Goal: Information Seeking & Learning: Learn about a topic

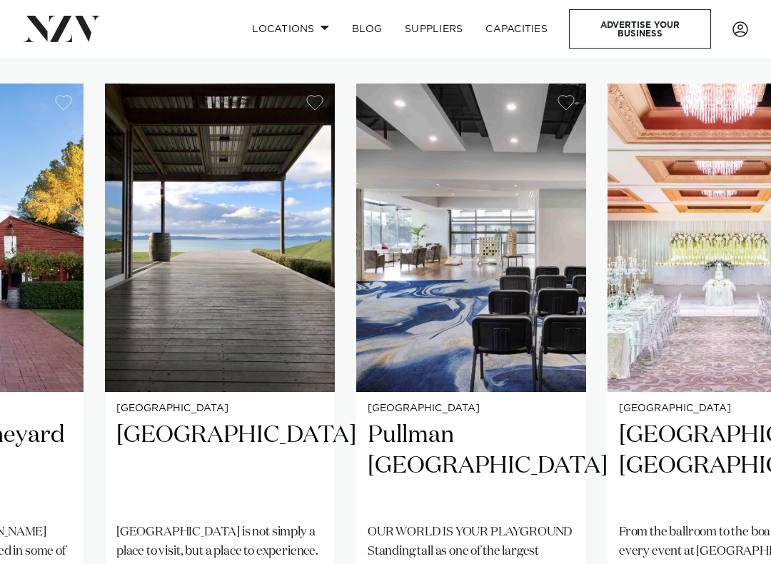
scroll to position [860, 0]
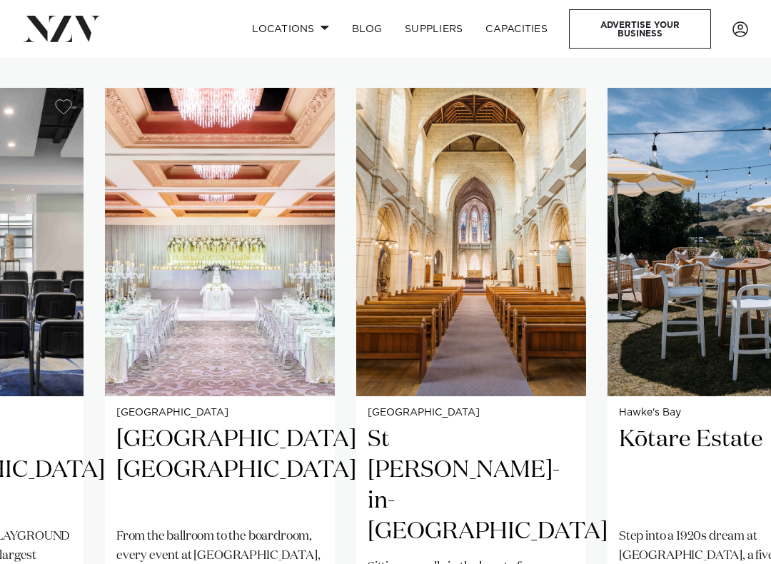
click at [549, 342] on img "36 / 41" at bounding box center [471, 242] width 230 height 308
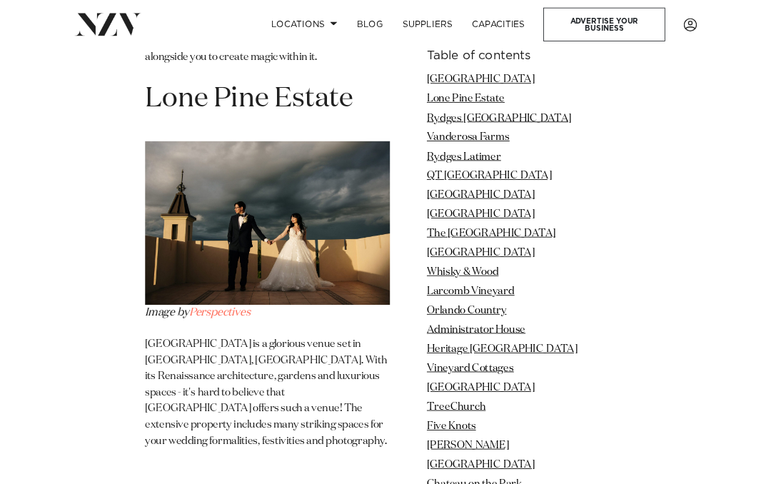
scroll to position [2088, 0]
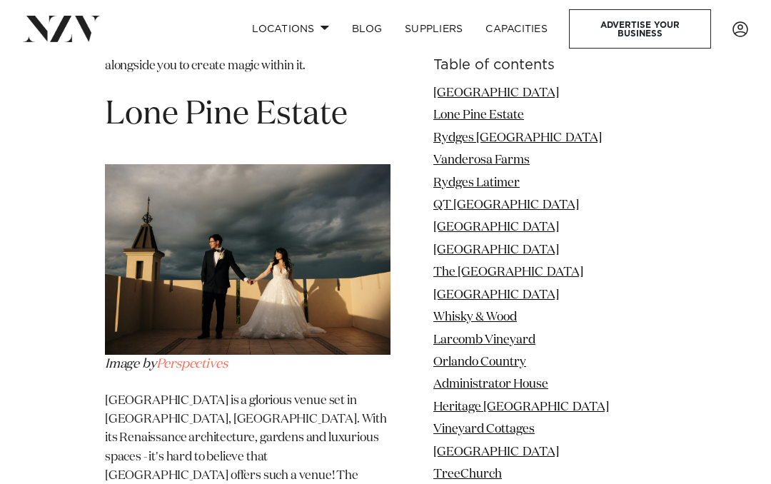
click at [338, 355] on img at bounding box center [248, 259] width 286 height 191
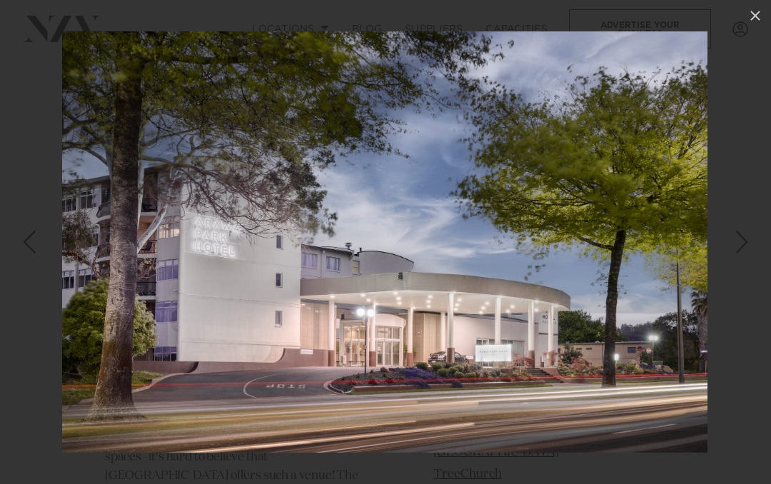
click at [763, 11] on icon at bounding box center [755, 15] width 17 height 17
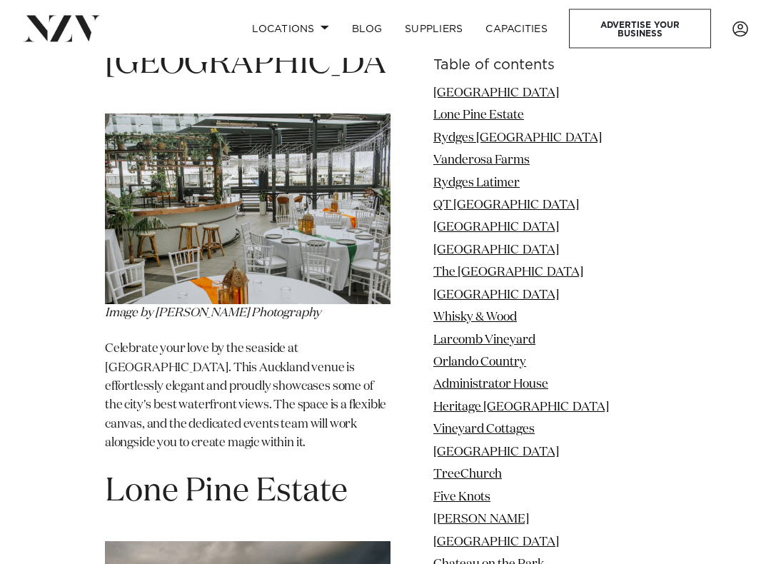
scroll to position [1713, 0]
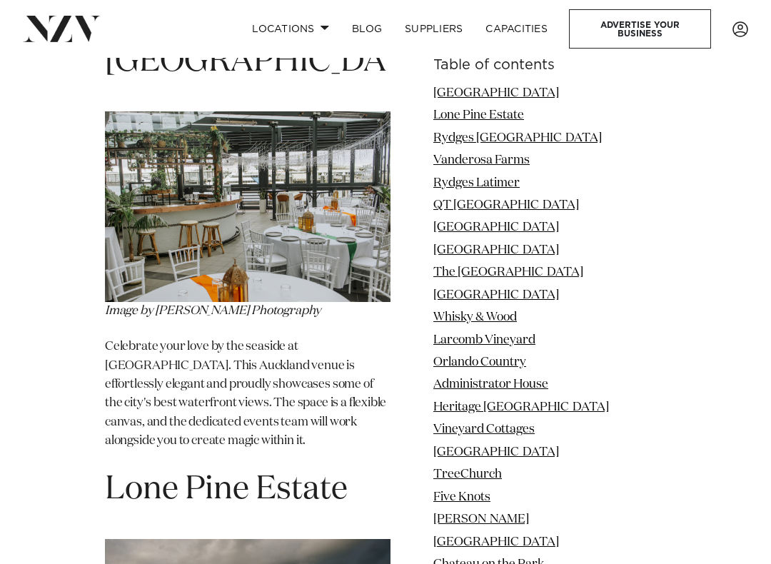
click at [313, 21] on link "Locations" at bounding box center [291, 29] width 100 height 31
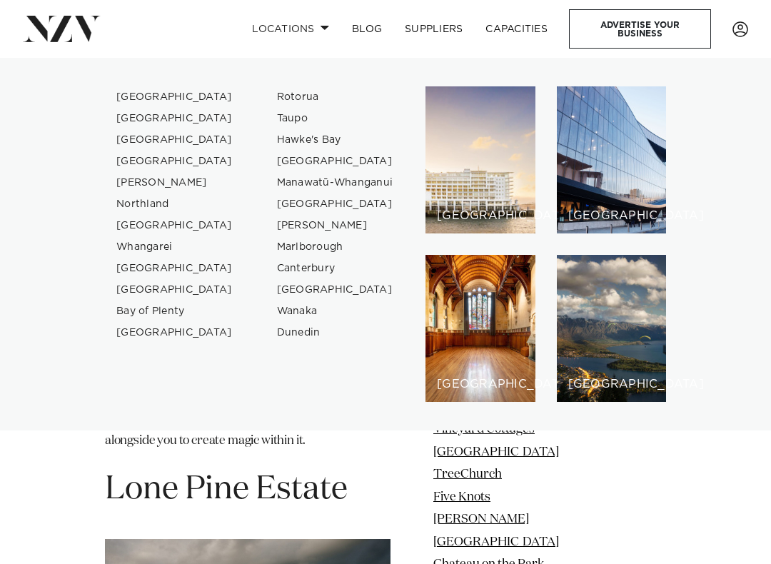
click at [371, 181] on link "Manawatū-Whanganui" at bounding box center [335, 182] width 139 height 21
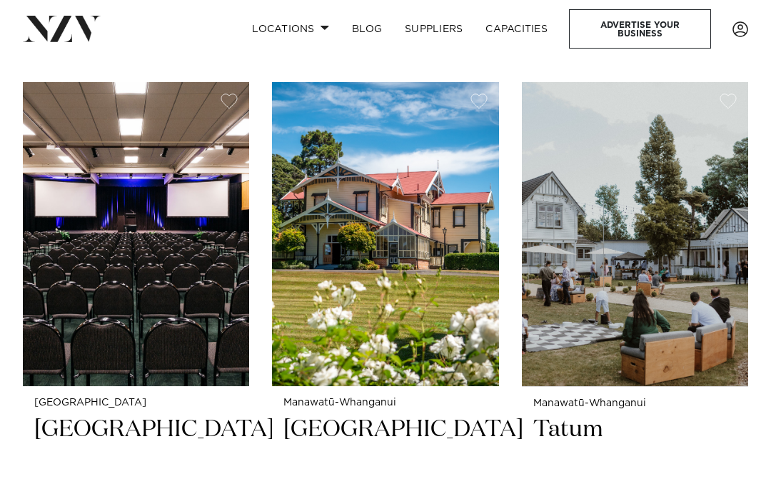
scroll to position [465, 0]
click at [440, 278] on img at bounding box center [385, 235] width 226 height 304
click at [309, 21] on link "Locations" at bounding box center [291, 29] width 100 height 31
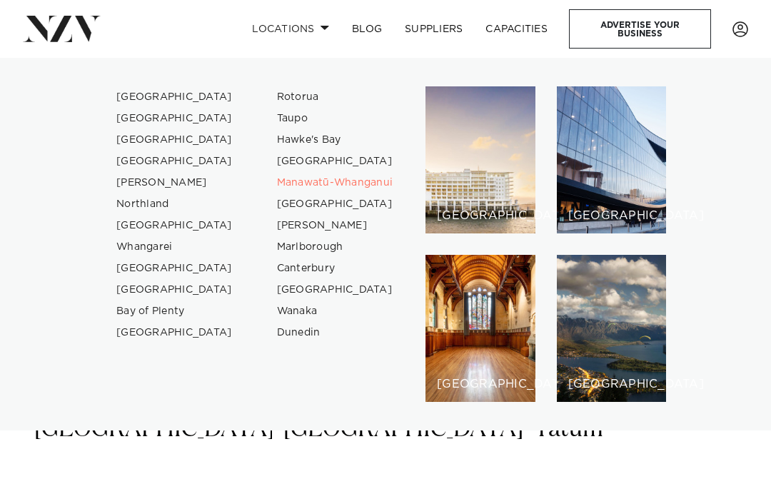
click at [332, 243] on link "Marlborough" at bounding box center [335, 246] width 139 height 21
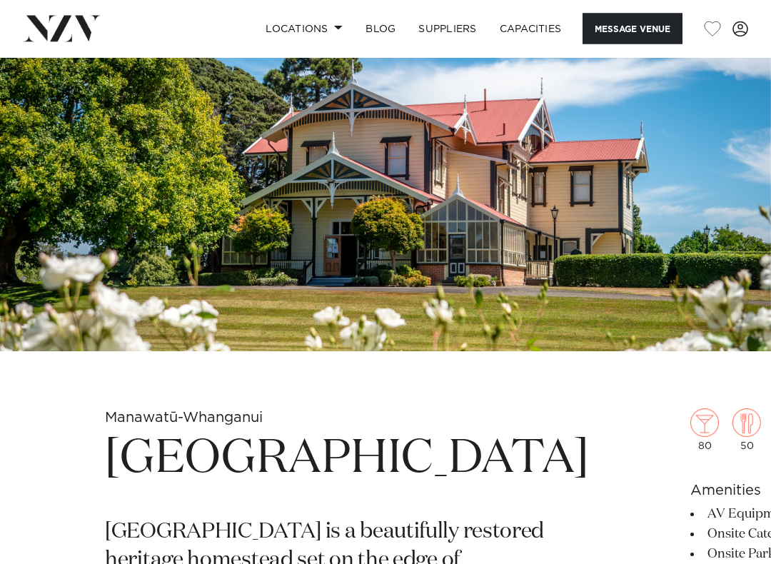
scroll to position [68, 0]
click at [676, 161] on img at bounding box center [385, 170] width 771 height 361
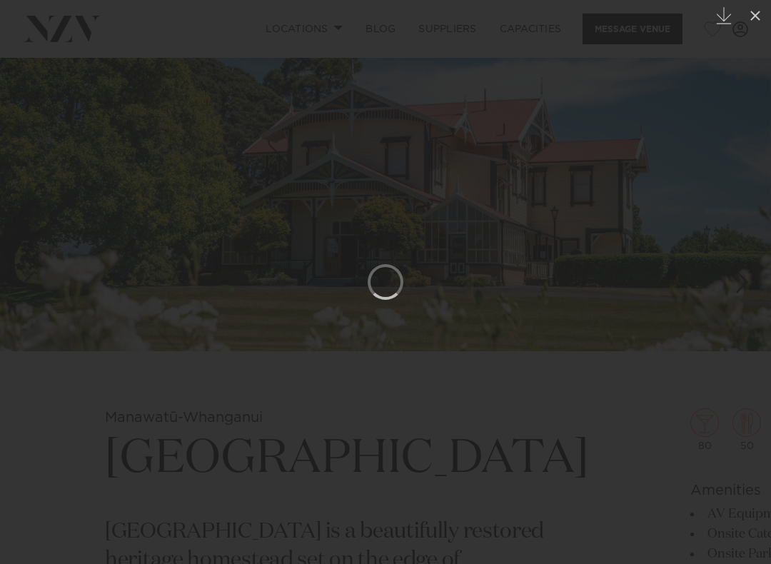
click at [753, 11] on icon at bounding box center [755, 15] width 17 height 17
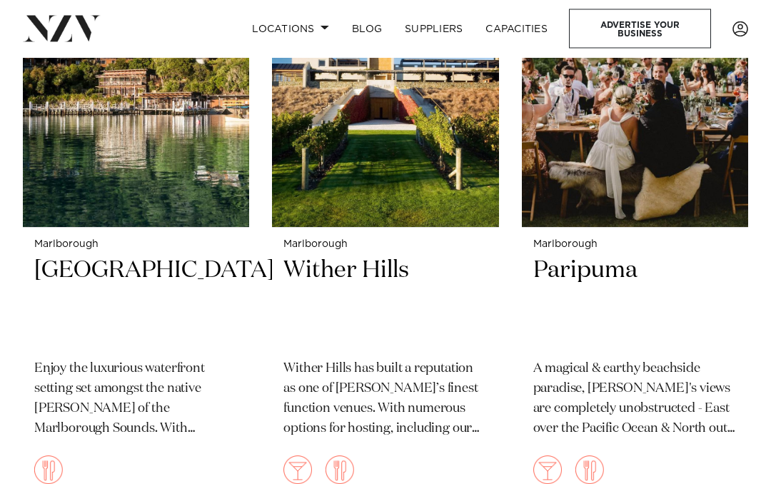
scroll to position [1287, 0]
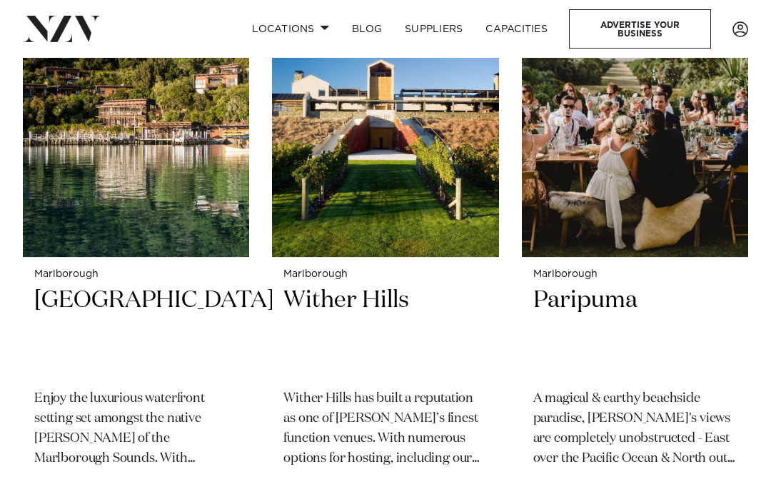
click at [655, 130] on img at bounding box center [635, 105] width 226 height 304
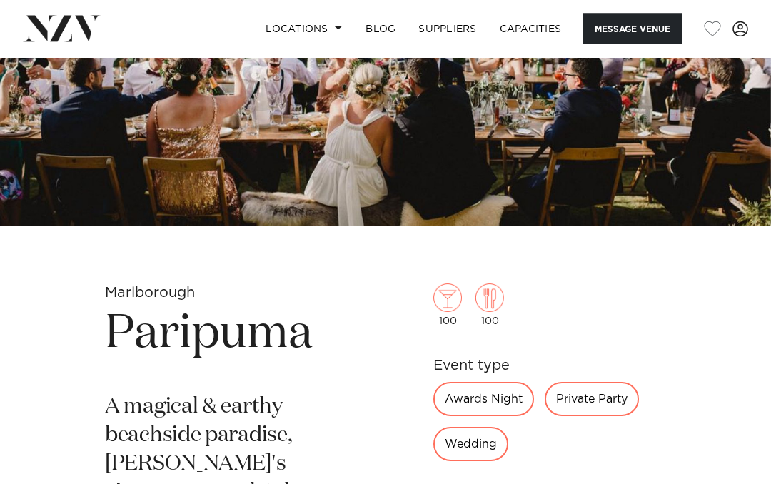
scroll to position [156, 0]
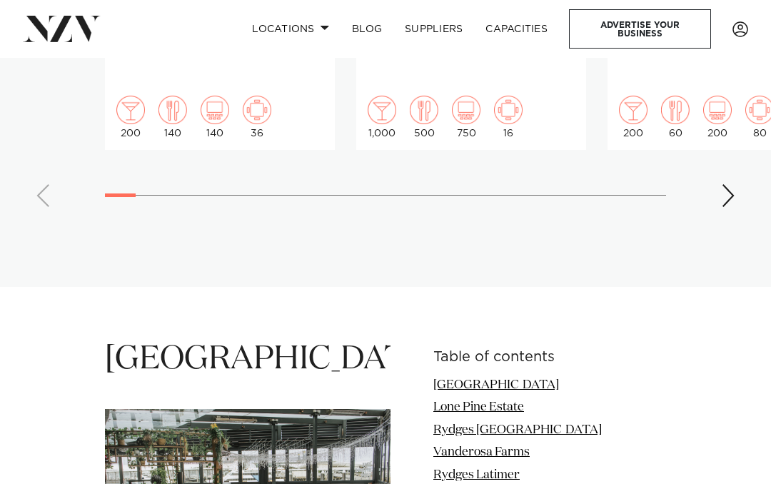
scroll to position [1412, 0]
